Goal: Information Seeking & Learning: Learn about a topic

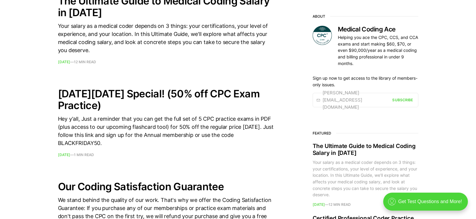
scroll to position [330, 0]
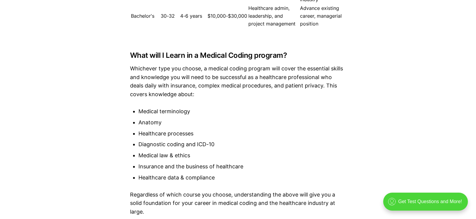
scroll to position [1051, 0]
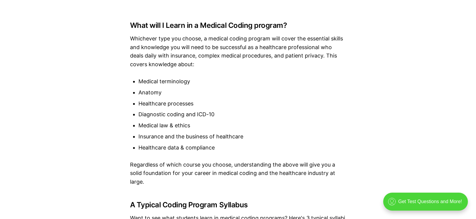
click at [147, 81] on li "Medical terminology" at bounding box center [242, 81] width 208 height 9
drag, startPoint x: 147, startPoint y: 81, endPoint x: 169, endPoint y: 83, distance: 22.0
click at [169, 83] on li "Medical terminology" at bounding box center [242, 81] width 208 height 9
click at [148, 92] on li "Anatomy" at bounding box center [242, 93] width 208 height 9
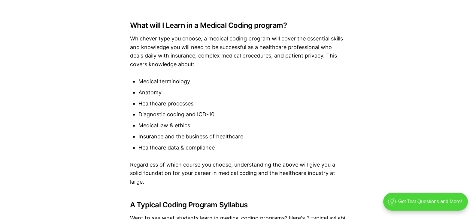
click at [149, 105] on li "Healthcare processes" at bounding box center [242, 104] width 208 height 9
drag, startPoint x: 149, startPoint y: 105, endPoint x: 178, endPoint y: 105, distance: 29.1
click at [178, 105] on li "Healthcare processes" at bounding box center [242, 104] width 208 height 9
click at [152, 114] on li "Diagnostic coding and ICD-10" at bounding box center [242, 114] width 208 height 9
drag, startPoint x: 152, startPoint y: 114, endPoint x: 203, endPoint y: 117, distance: 51.8
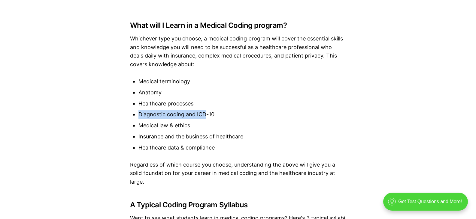
click at [203, 117] on li "Diagnostic coding and ICD-10" at bounding box center [242, 114] width 208 height 9
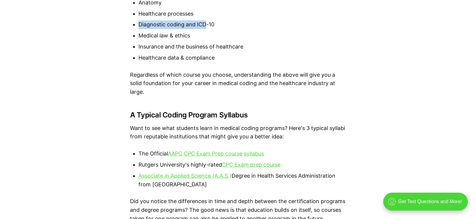
scroll to position [1171, 0]
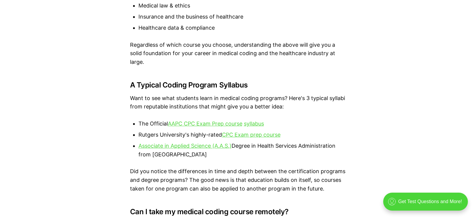
click at [137, 98] on p "Want to see what students learn in medical coding programs? Here's 3 typical sy…" at bounding box center [238, 102] width 216 height 17
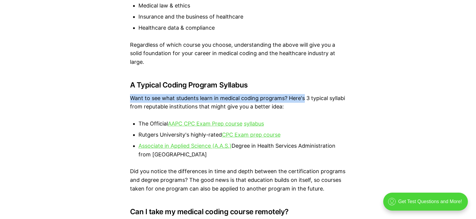
drag, startPoint x: 137, startPoint y: 98, endPoint x: 299, endPoint y: 100, distance: 161.5
click at [299, 100] on p "Want to see what students learn in medical coding programs? Here's 3 typical sy…" at bounding box center [238, 102] width 216 height 17
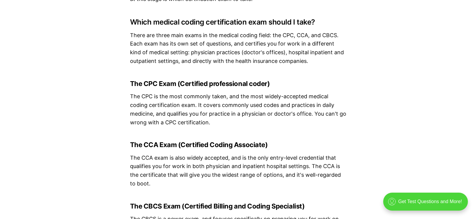
scroll to position [1561, 0]
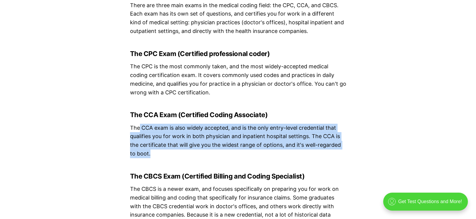
drag, startPoint x: 150, startPoint y: 155, endPoint x: 139, endPoint y: 126, distance: 30.6
click at [139, 126] on p "The CCA exam is also widely accepted, and is the only entry-level credential th…" at bounding box center [238, 141] width 216 height 35
click at [212, 134] on p "The CCA exam is also widely accepted, and is the only entry-level credential th…" at bounding box center [238, 141] width 216 height 35
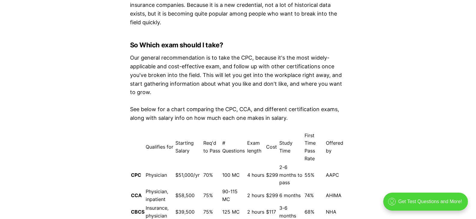
scroll to position [1801, 0]
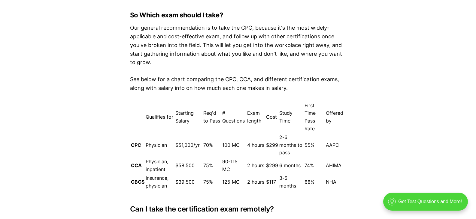
click at [306, 148] on td "55%" at bounding box center [314, 146] width 21 height 24
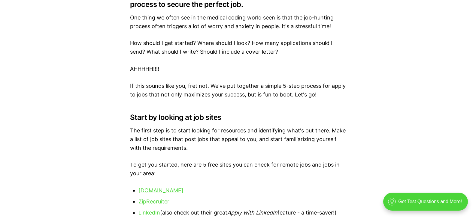
scroll to position [2251, 0]
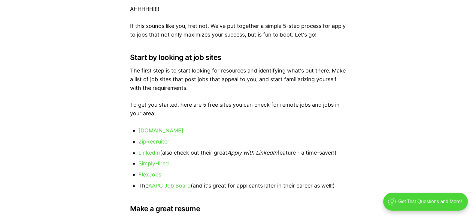
click at [132, 71] on p "The first step is to start looking for resources and identifying what's out the…" at bounding box center [238, 80] width 216 height 26
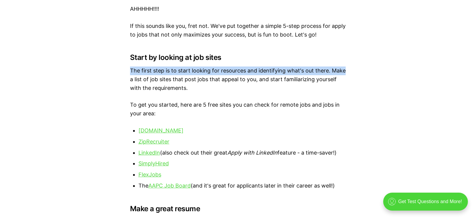
drag, startPoint x: 132, startPoint y: 71, endPoint x: 338, endPoint y: 72, distance: 205.3
click at [338, 72] on p "The first step is to start looking for resources and identifying what's out the…" at bounding box center [238, 80] width 216 height 26
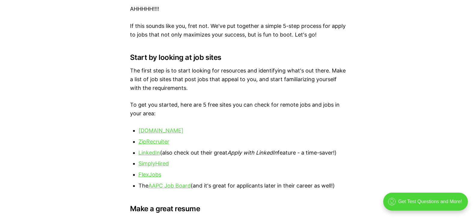
click at [188, 83] on p "The first step is to start looking for resources and identifying what's out the…" at bounding box center [238, 80] width 216 height 26
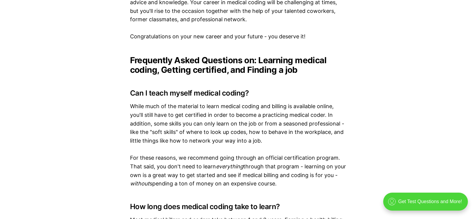
scroll to position [3452, 0]
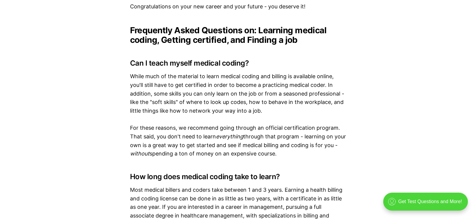
click at [156, 101] on p "While much of the material to learn medical coding and billing is available onl…" at bounding box center [238, 93] width 216 height 43
drag, startPoint x: 156, startPoint y: 101, endPoint x: 171, endPoint y: 101, distance: 15.3
click at [171, 101] on p "While much of the material to learn medical coding and billing is available onl…" at bounding box center [238, 93] width 216 height 43
click at [253, 103] on p "While much of the material to learn medical coding and billing is available onl…" at bounding box center [238, 93] width 216 height 43
drag, startPoint x: 253, startPoint y: 103, endPoint x: 324, endPoint y: 106, distance: 71.2
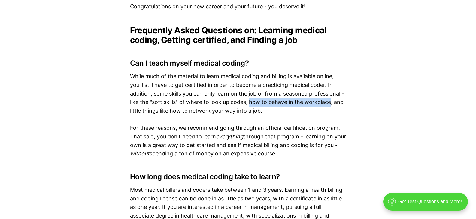
click at [324, 106] on p "While much of the material to learn medical coding and billing is available onl…" at bounding box center [238, 93] width 216 height 43
click at [137, 110] on p "While much of the material to learn medical coding and billing is available onl…" at bounding box center [238, 93] width 216 height 43
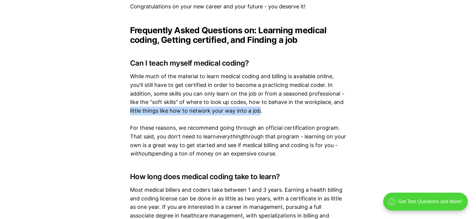
drag, startPoint x: 137, startPoint y: 110, endPoint x: 252, endPoint y: 110, distance: 114.7
click at [252, 110] on p "While much of the material to learn medical coding and billing is available onl…" at bounding box center [238, 93] width 216 height 43
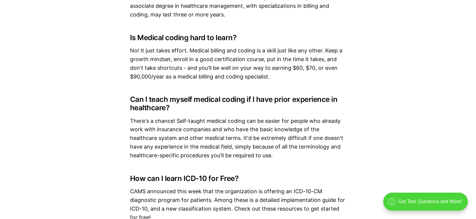
scroll to position [3692, 0]
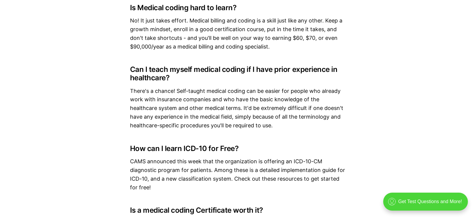
click at [191, 126] on p "There's a chance! Self-taught medical coding can be easier for people who alrea…" at bounding box center [238, 108] width 216 height 43
drag, startPoint x: 191, startPoint y: 126, endPoint x: 269, endPoint y: 127, distance: 77.7
click at [269, 127] on p "There's a chance! Self-taught medical coding can be easier for people who alrea…" at bounding box center [238, 108] width 216 height 43
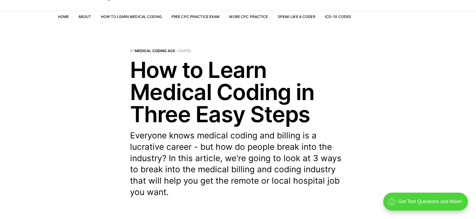
scroll to position [0, 0]
